Goal: Information Seeking & Learning: Learn about a topic

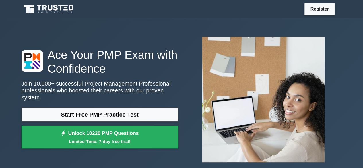
click at [67, 108] on link "Start Free PMP Practice Test" at bounding box center [100, 115] width 157 height 14
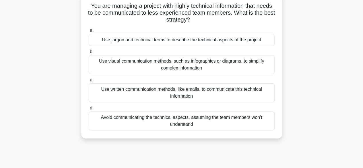
scroll to position [39, 0]
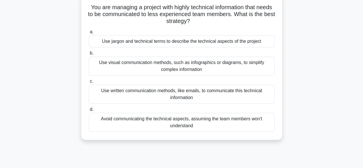
click at [321, 114] on div "You are managing a project with highly technical information that needs to be c…" at bounding box center [181, 71] width 327 height 152
click at [208, 123] on div "Avoid communicating the technical aspects, assuming the team members won't unde…" at bounding box center [182, 122] width 186 height 19
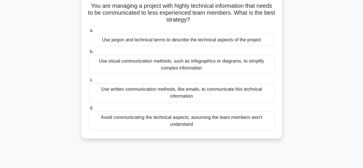
click at [89, 110] on input "d. Avoid communicating the technical aspects, assuming the team members won't u…" at bounding box center [89, 108] width 0 height 4
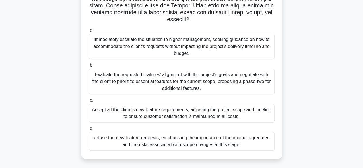
scroll to position [131, 0]
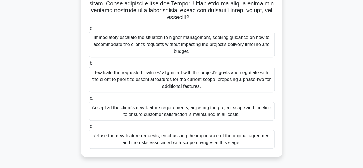
click at [221, 88] on div "Evaluate the requested features' alignment with the project's goals and negotia…" at bounding box center [182, 80] width 186 height 26
click at [89, 65] on input "b. Evaluate the requested features' alignment with the project's goals and nego…" at bounding box center [89, 63] width 0 height 4
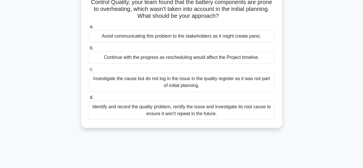
scroll to position [0, 0]
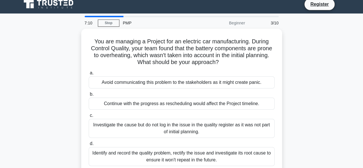
click at [344, 143] on div "You are managing a Project for an electric car manufacturing. During Control Qu…" at bounding box center [181, 105] width 327 height 152
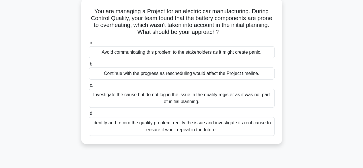
scroll to position [36, 0]
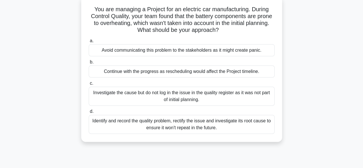
click at [212, 126] on div "Identify and record the quality problem, rectify the issue and investigate its …" at bounding box center [182, 124] width 186 height 19
click at [89, 113] on input "d. Identify and record the quality problem, rectify the issue and investigate i…" at bounding box center [89, 112] width 0 height 4
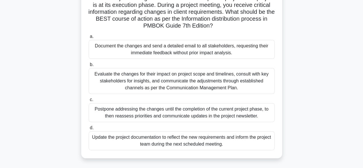
scroll to position [49, 0]
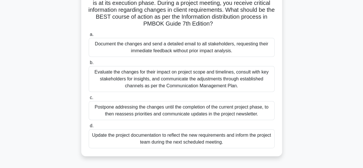
click at [220, 80] on div "Evaluate the changes for their impact on project scope and timelines, consult w…" at bounding box center [182, 79] width 186 height 26
click at [89, 65] on input "b. Evaluate the changes for their impact on project scope and timelines, consul…" at bounding box center [89, 63] width 0 height 4
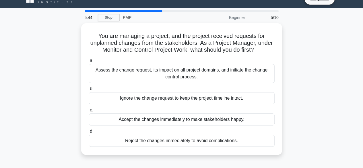
scroll to position [10, 0]
click at [241, 74] on div "Assess the change request, its impact on all project domains, and initiate the …" at bounding box center [182, 73] width 186 height 19
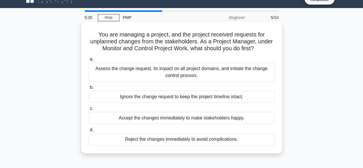
click at [89, 61] on input "a. Assess the change request, its impact on all project domains, and initiate t…" at bounding box center [89, 59] width 0 height 4
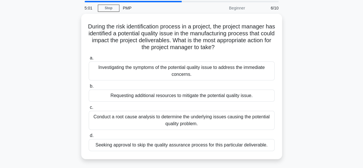
scroll to position [21, 0]
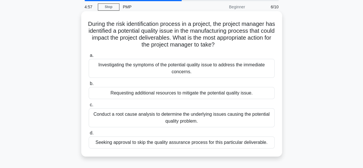
click at [223, 98] on div "Requesting additional resources to mitigate the potential quality issue." at bounding box center [182, 93] width 186 height 12
click at [89, 86] on input "b. Requesting additional resources to mitigate the potential quality issue." at bounding box center [89, 84] width 0 height 4
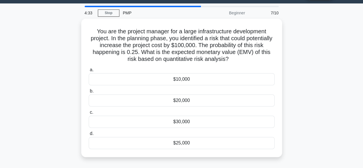
scroll to position [16, 0]
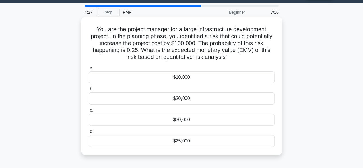
click at [196, 144] on div "$25,000" at bounding box center [182, 141] width 186 height 12
click at [89, 133] on input "d. $25,000" at bounding box center [89, 132] width 0 height 4
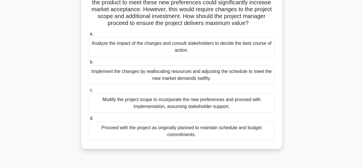
scroll to position [59, 0]
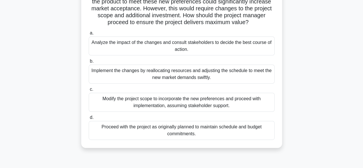
click at [251, 46] on div "Analyze the impact of the changes and consult stakeholders to decide the best c…" at bounding box center [182, 45] width 186 height 19
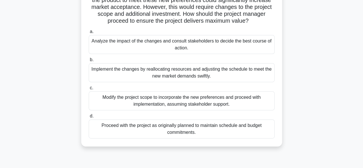
click at [89, 34] on input "a. Analyze the impact of the changes and consult stakeholders to decide the bes…" at bounding box center [89, 32] width 0 height 4
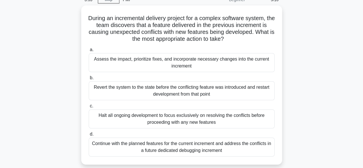
scroll to position [29, 0]
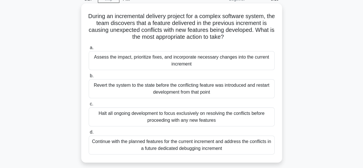
click at [240, 65] on div "Assess the impact, prioritize fixes, and incorporate necessary changes into the…" at bounding box center [182, 60] width 186 height 19
click at [89, 50] on input "a. Assess the impact, prioritize fixes, and incorporate necessary changes into …" at bounding box center [89, 48] width 0 height 4
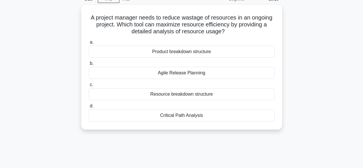
scroll to position [0, 0]
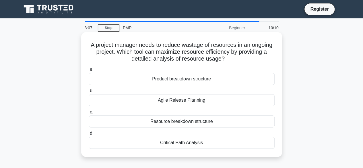
click at [205, 126] on div "Resource breakdown structure" at bounding box center [182, 121] width 186 height 12
click at [89, 114] on input "c. Resource breakdown structure" at bounding box center [89, 112] width 0 height 4
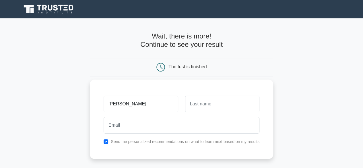
type input "[PERSON_NAME]"
click at [210, 109] on input "text" at bounding box center [222, 104] width 74 height 17
type input "Kajura"
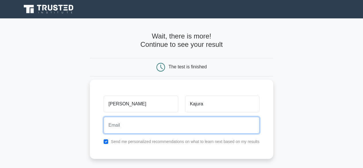
click at [161, 119] on input "email" at bounding box center [182, 125] width 156 height 17
type input "[EMAIL_ADDRESS][DOMAIN_NAME]"
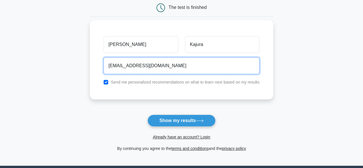
scroll to position [61, 0]
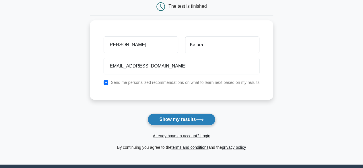
click at [179, 121] on button "Show my results" at bounding box center [182, 119] width 68 height 12
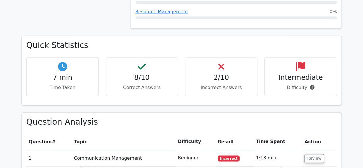
scroll to position [365, 0]
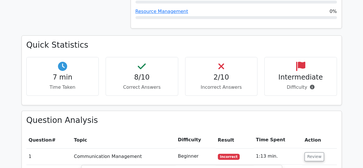
drag, startPoint x: 0, startPoint y: 0, endPoint x: 164, endPoint y: 96, distance: 189.8
click at [164, 115] on h3 "Question Analysis" at bounding box center [181, 120] width 311 height 10
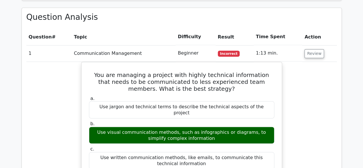
scroll to position [469, 0]
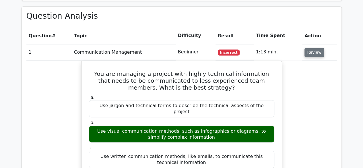
click at [313, 48] on button "Review" at bounding box center [315, 52] width 20 height 9
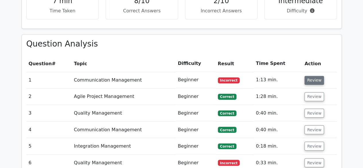
scroll to position [440, 0]
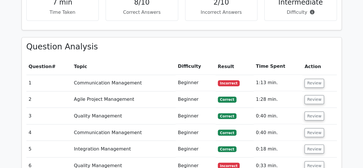
click at [346, 100] on main "Go Premium Project Management Professional Preparation Package (2025) Earn 35 P…" at bounding box center [181, 31] width 363 height 906
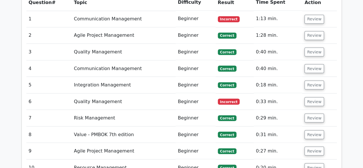
scroll to position [506, 0]
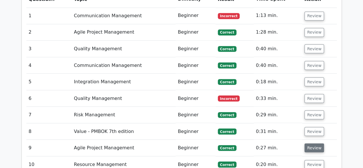
click at [313, 143] on button "Review" at bounding box center [315, 147] width 20 height 9
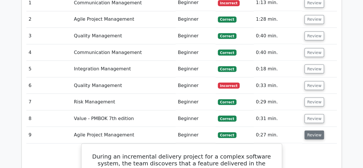
scroll to position [518, 0]
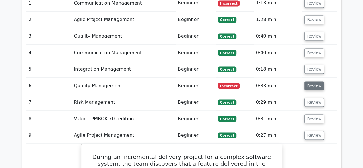
click at [314, 81] on button "Review" at bounding box center [315, 85] width 20 height 9
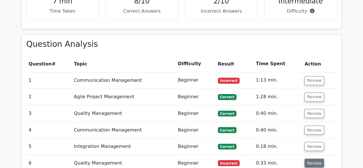
scroll to position [440, 0]
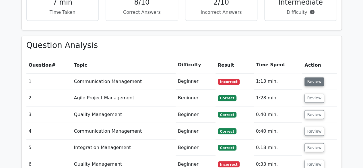
click at [316, 77] on button "Review" at bounding box center [315, 81] width 20 height 9
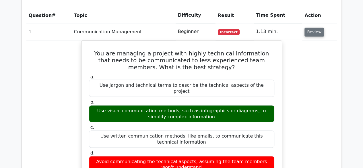
scroll to position [490, 0]
